Goal: Communication & Community: Answer question/provide support

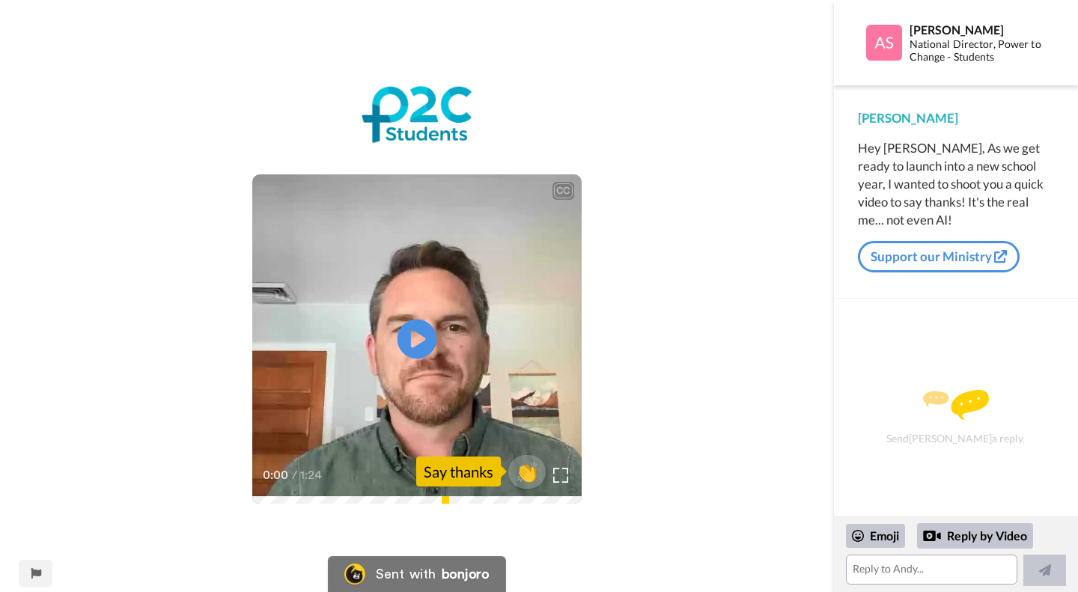
click at [421, 335] on icon at bounding box center [418, 340] width 40 height 40
click at [508, 357] on video at bounding box center [416, 338] width 329 height 329
click at [415, 335] on icon "Play/Pause" at bounding box center [418, 339] width 40 height 71
click at [870, 571] on textarea at bounding box center [932, 570] width 172 height 30
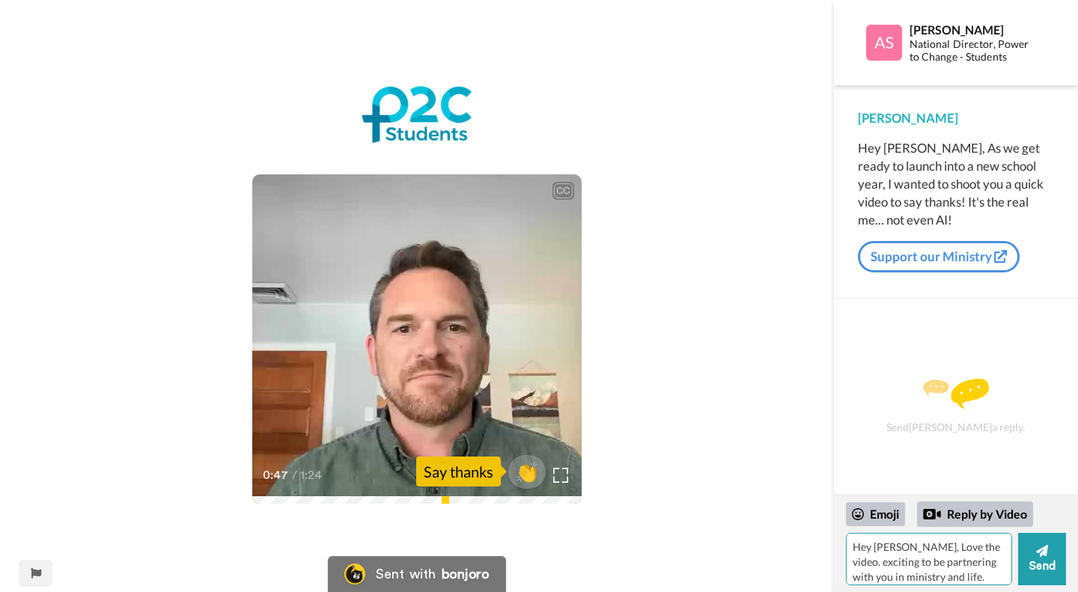
click at [966, 577] on textarea "Hey Buddy, Love the video. exciting to be partnering with you in ministry and l…" at bounding box center [929, 559] width 166 height 52
click at [904, 549] on textarea "Hey Buddy, Love the video. exciting to be partnering with you in ministry and l…" at bounding box center [929, 559] width 166 height 52
click at [934, 550] on textarea "Hey Buddy, Thakns. Love the video. exciting to be partnering with you in minist…" at bounding box center [929, 559] width 166 height 52
click at [923, 547] on textarea "Hey Buddy, Thaks. Love the video. exciting to be partnering with you in ministr…" at bounding box center [929, 559] width 166 height 52
click at [983, 574] on textarea "Hey Buddy, Thanks. Love the video. exciting to be partnering with you in minist…" at bounding box center [929, 559] width 166 height 52
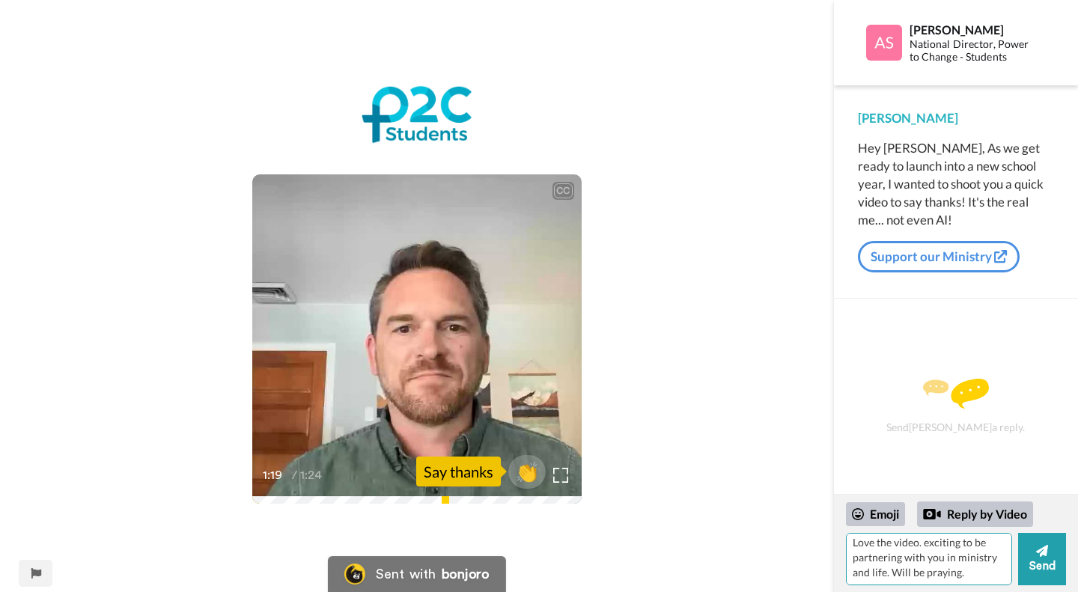
scroll to position [21, 0]
click at [978, 558] on textarea "Hey Buddy, Thanks. Love the video. exciting to be partnering with you in minist…" at bounding box center [929, 559] width 166 height 52
click at [878, 549] on textarea "Hey Buddy, Thanks. Love the video. exciting to be partnering with you in minist…" at bounding box center [929, 559] width 166 height 52
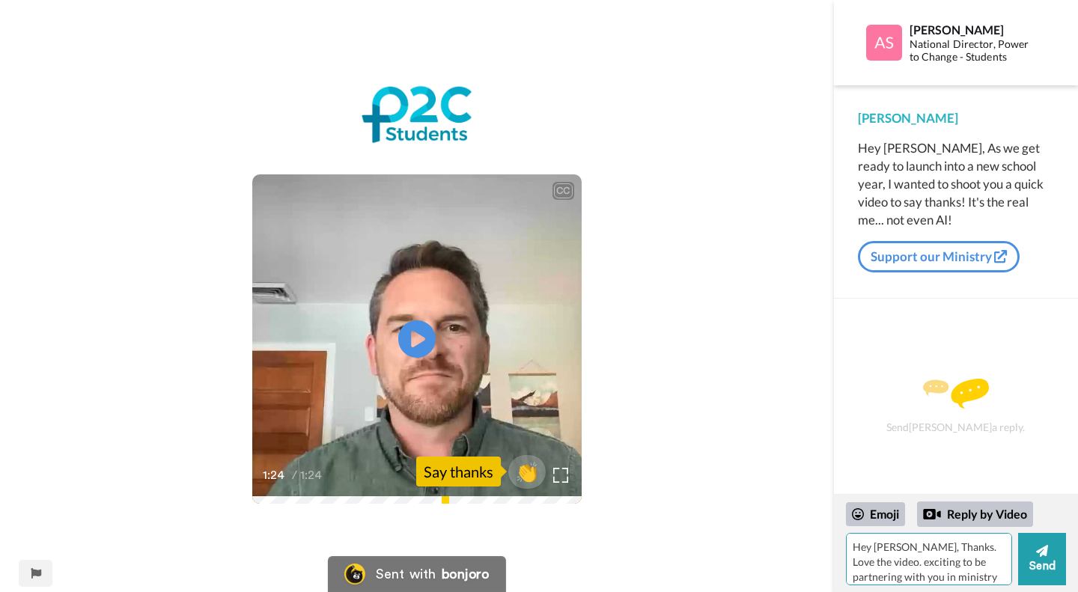
scroll to position [21, 0]
type textarea "Hey Buddy, Thanks. Love the video. exciting to be partnering with you in minist…"
click at [1046, 560] on button "Send" at bounding box center [1042, 559] width 48 height 52
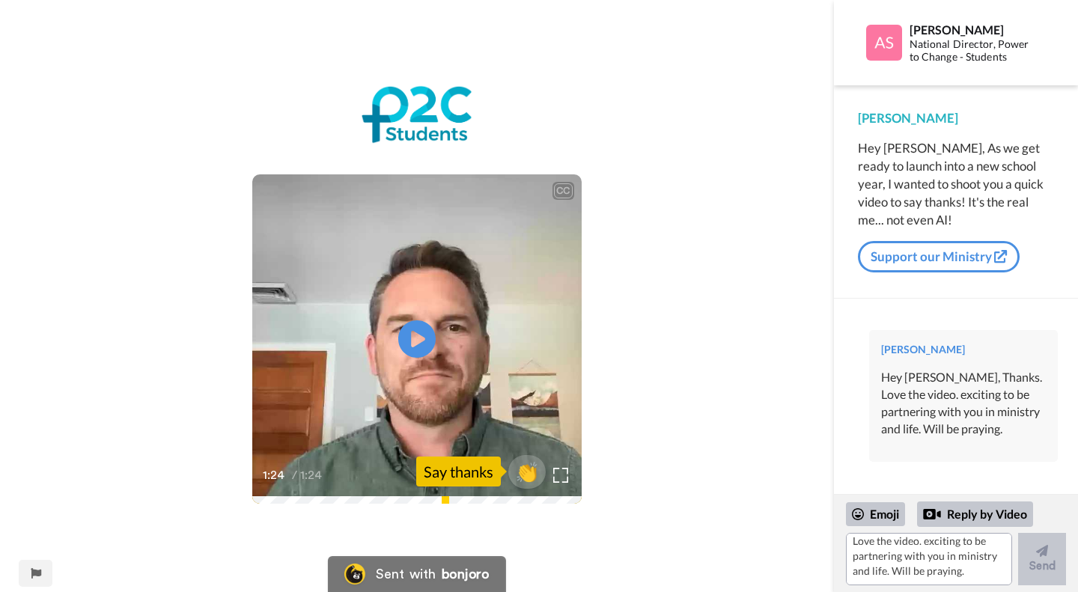
scroll to position [0, 0]
